Goal: Transaction & Acquisition: Purchase product/service

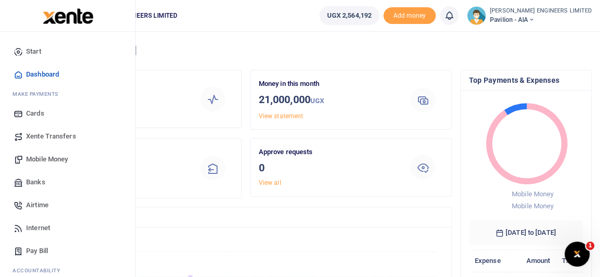
click at [34, 160] on span "Mobile Money" at bounding box center [47, 159] width 42 height 10
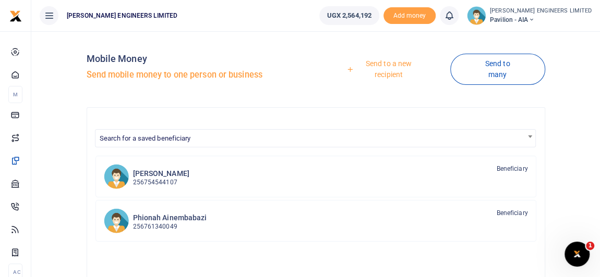
click at [385, 64] on link "Send to a new recipient" at bounding box center [385, 69] width 130 height 30
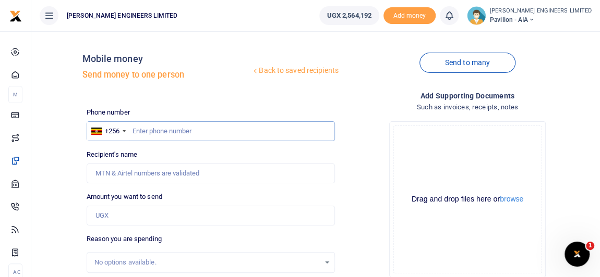
click at [153, 132] on input "text" at bounding box center [211, 131] width 248 height 20
click at [131, 132] on input "text" at bounding box center [211, 131] width 248 height 20
click at [198, 132] on input "text" at bounding box center [211, 131] width 248 height 20
click at [132, 131] on input "text" at bounding box center [211, 131] width 248 height 20
click at [134, 131] on input "text" at bounding box center [211, 131] width 248 height 20
